Goal: Transaction & Acquisition: Purchase product/service

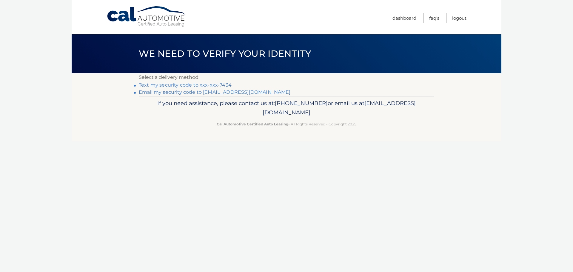
click at [163, 84] on link "Text my security code to xxx-xxx-7434" at bounding box center [185, 85] width 93 height 6
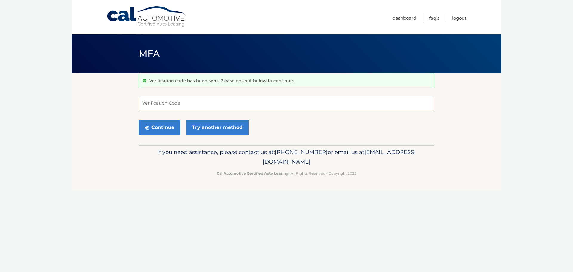
click at [151, 101] on input "Verification Code" at bounding box center [287, 103] width 296 height 15
type input "148484"
click at [165, 127] on button "Continue" at bounding box center [160, 127] width 42 height 15
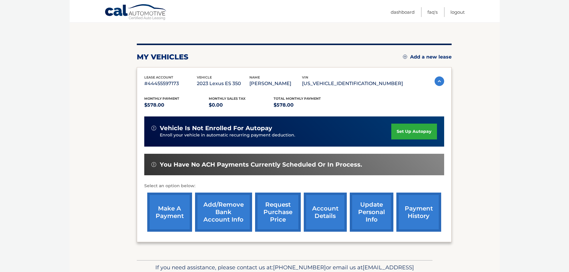
scroll to position [90, 0]
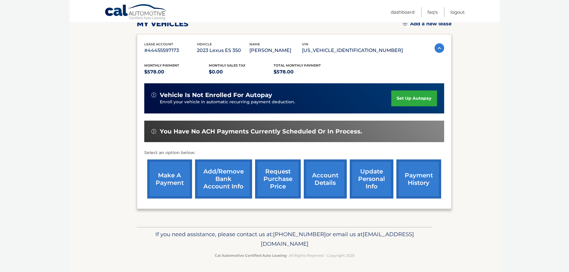
click at [168, 179] on link "make a payment" at bounding box center [169, 178] width 45 height 39
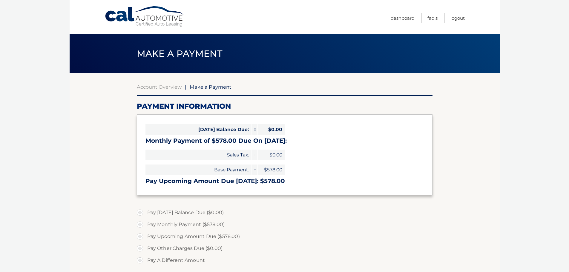
select select "Yzc1OTU2MWUtMWQ0Mi00Y2NkLWJjNjktYThmN2QzOWM1ZDNi"
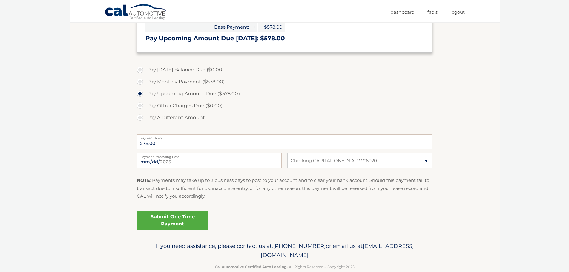
scroll to position [149, 0]
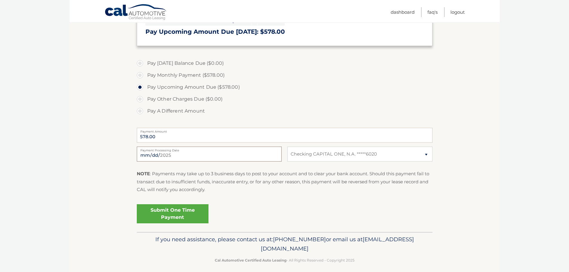
click at [148, 153] on input "2025-08-18" at bounding box center [209, 154] width 145 height 15
type input "2025-08-26"
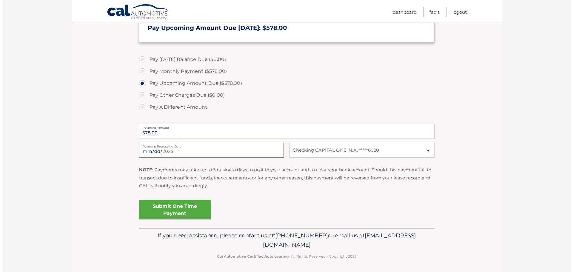
scroll to position [155, 0]
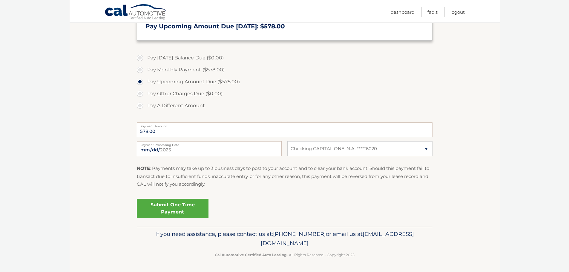
click at [160, 208] on link "Submit One Time Payment" at bounding box center [173, 208] width 72 height 19
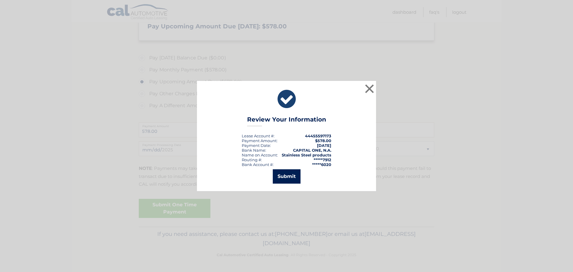
click at [283, 178] on button "Submit" at bounding box center [287, 176] width 28 height 14
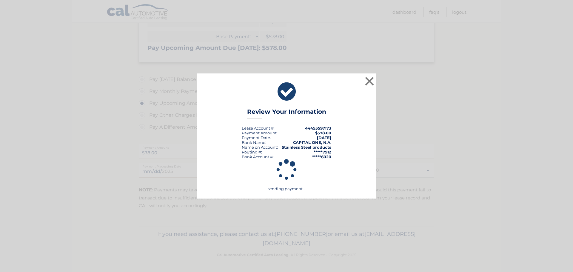
scroll to position [133, 0]
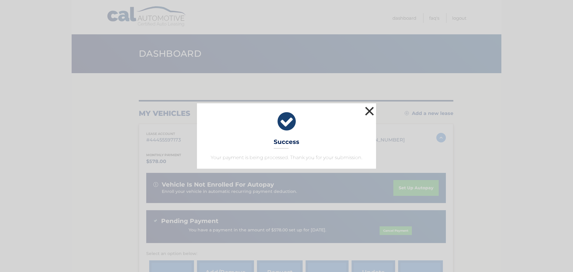
click at [369, 106] on button "×" at bounding box center [370, 111] width 12 height 12
